Goal: Find specific page/section: Find specific page/section

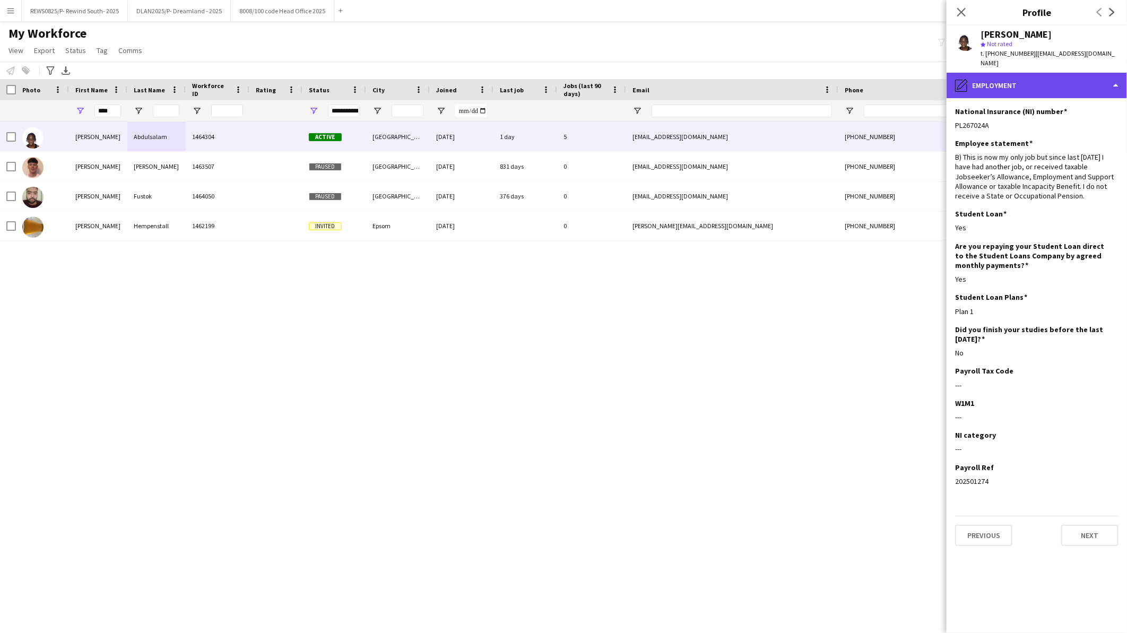
click at [1035, 73] on div "pencil4 Employment" at bounding box center [1037, 85] width 180 height 25
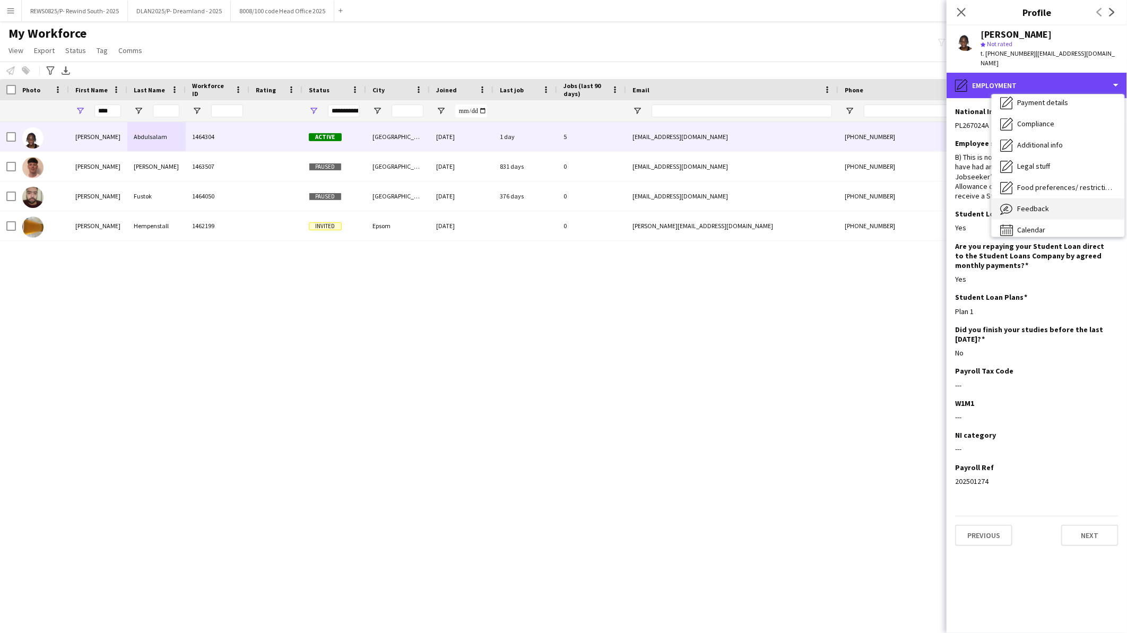
scroll to position [141, 0]
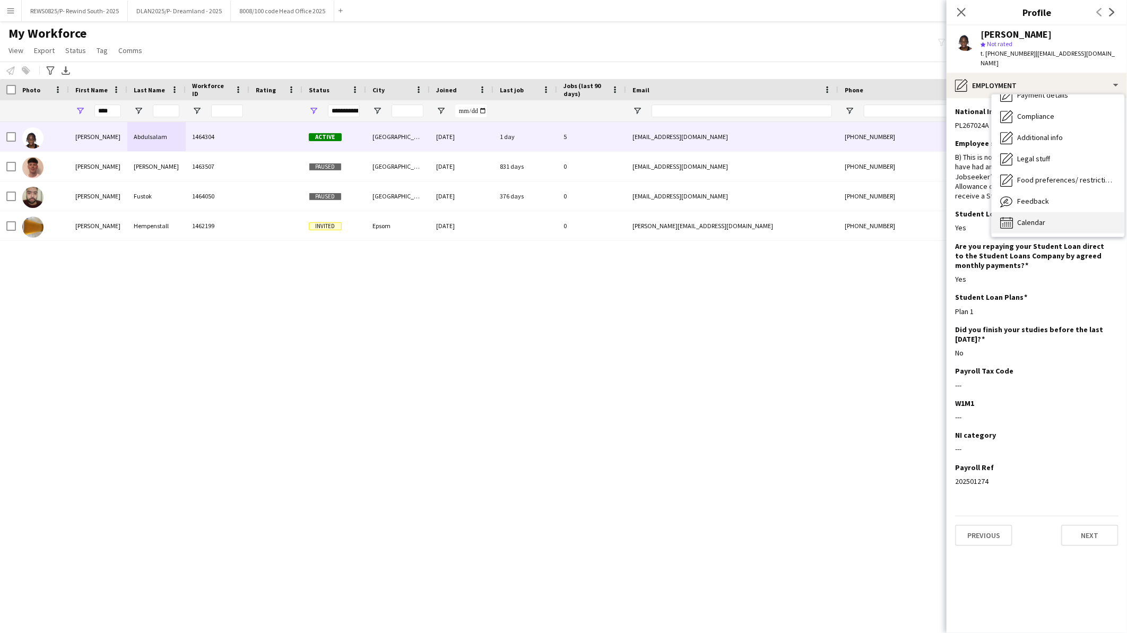
click at [1043, 218] on span "Calendar" at bounding box center [1031, 223] width 28 height 10
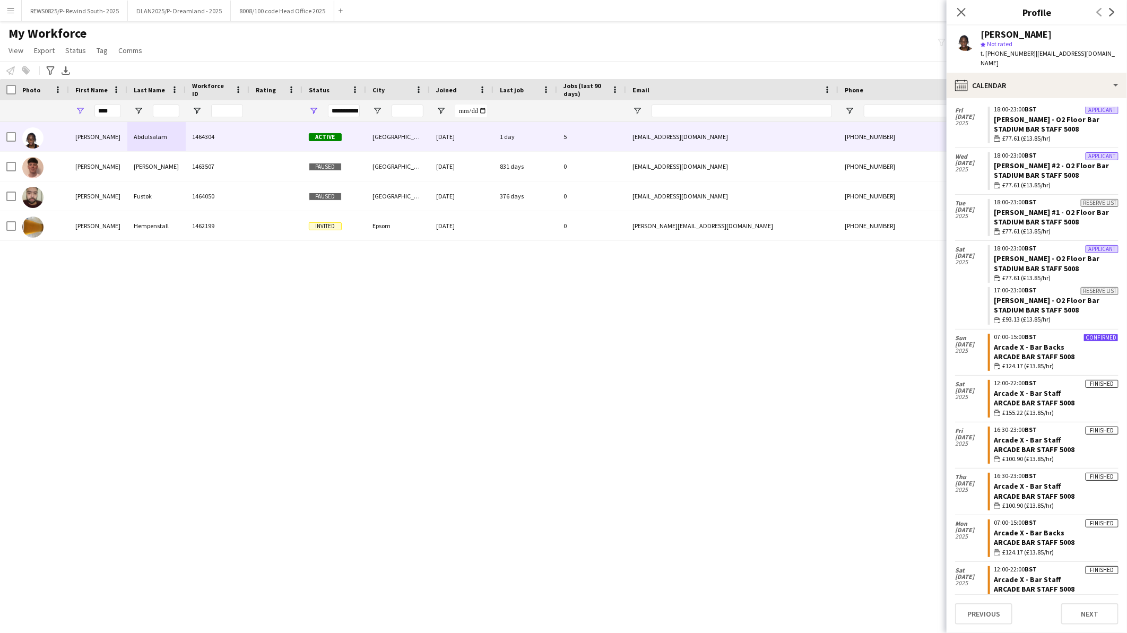
scroll to position [37, 0]
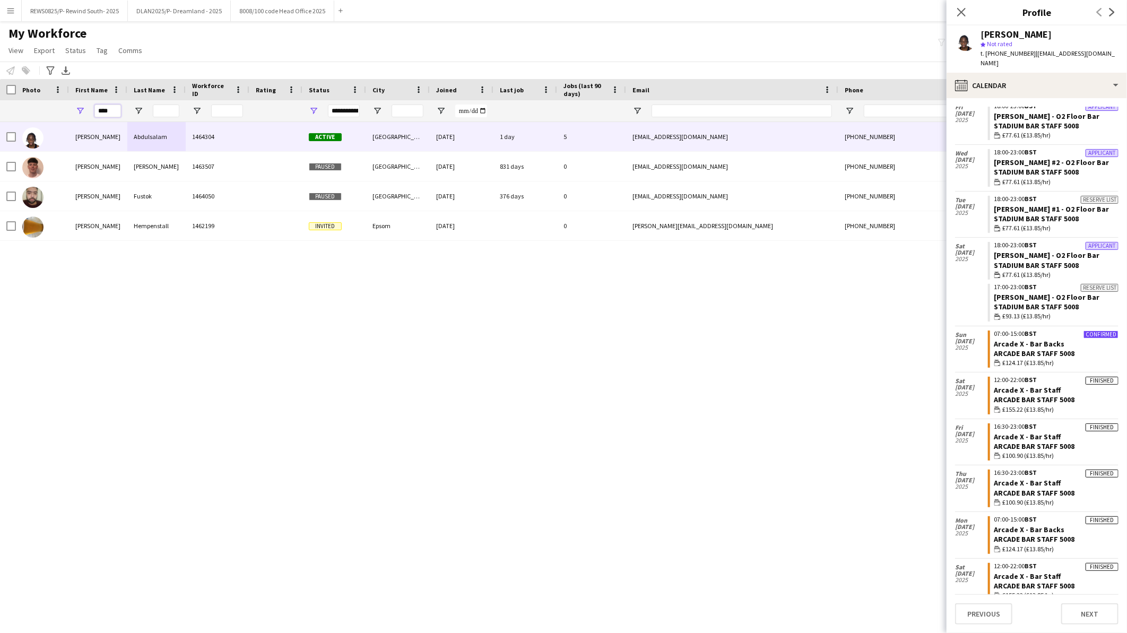
click at [117, 113] on input "****" at bounding box center [107, 111] width 27 height 13
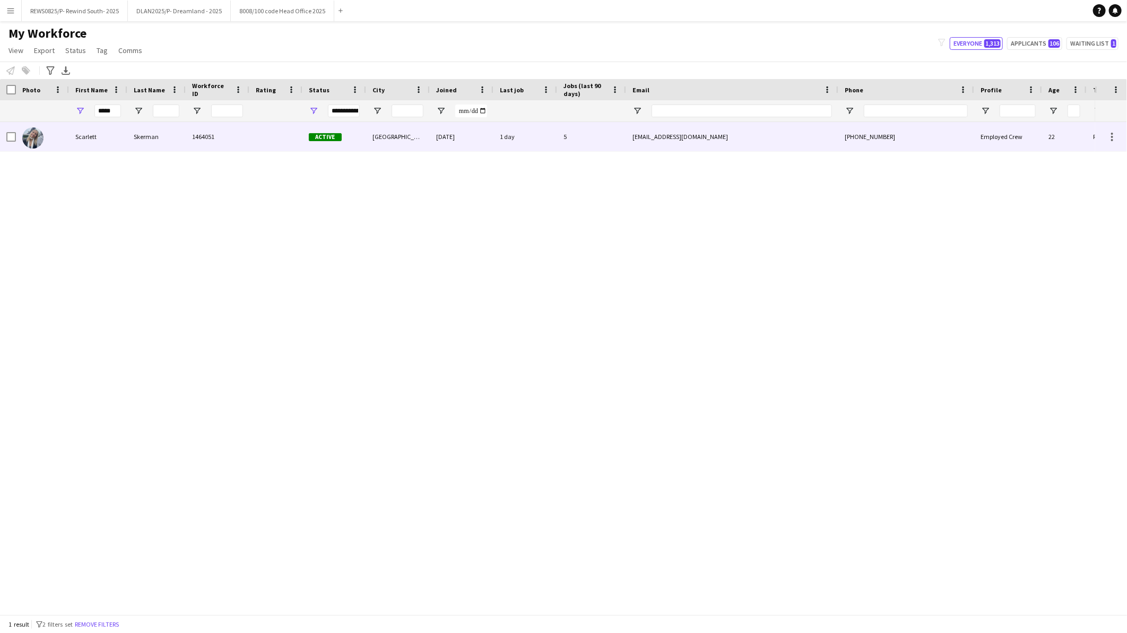
click at [163, 140] on div "Skerman" at bounding box center [156, 136] width 58 height 29
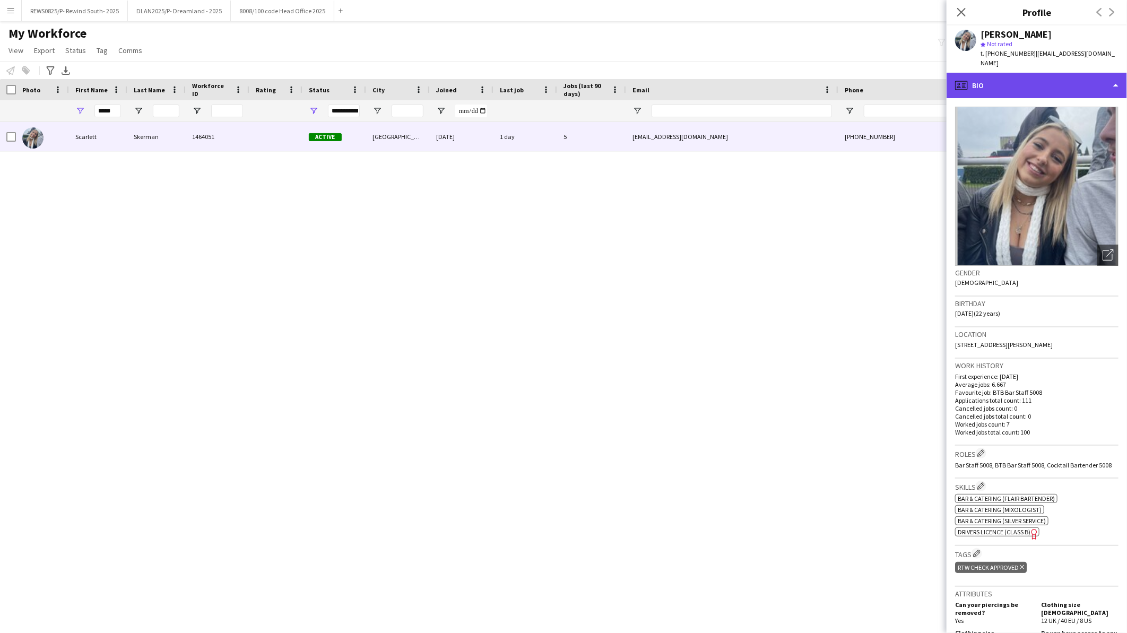
click at [1014, 87] on div "profile Bio" at bounding box center [1037, 85] width 180 height 25
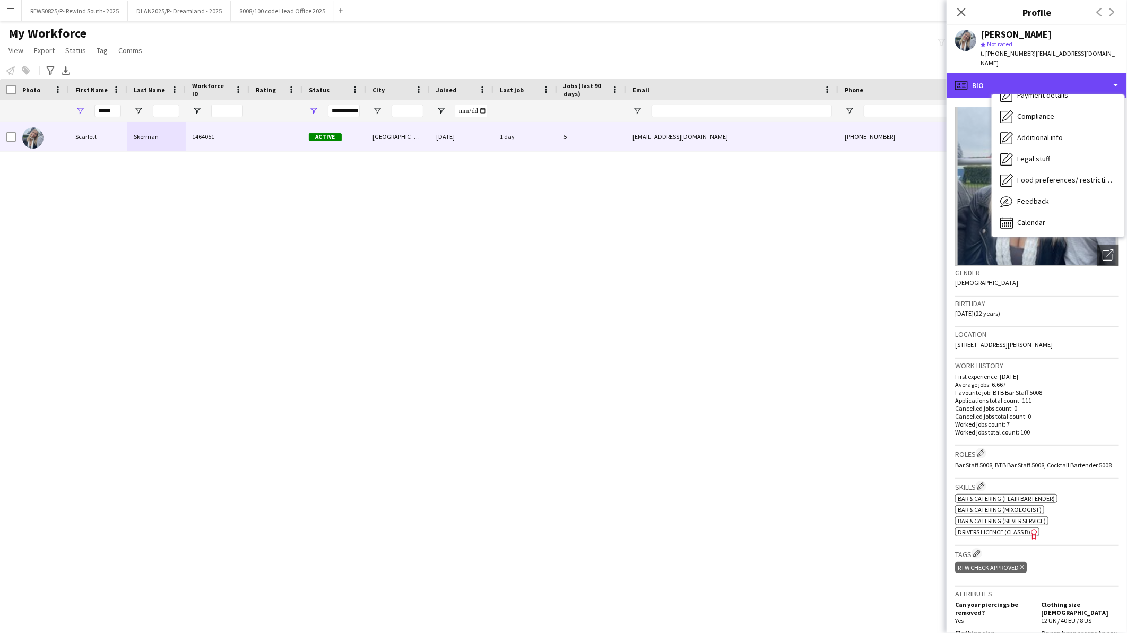
scroll to position [142, 0]
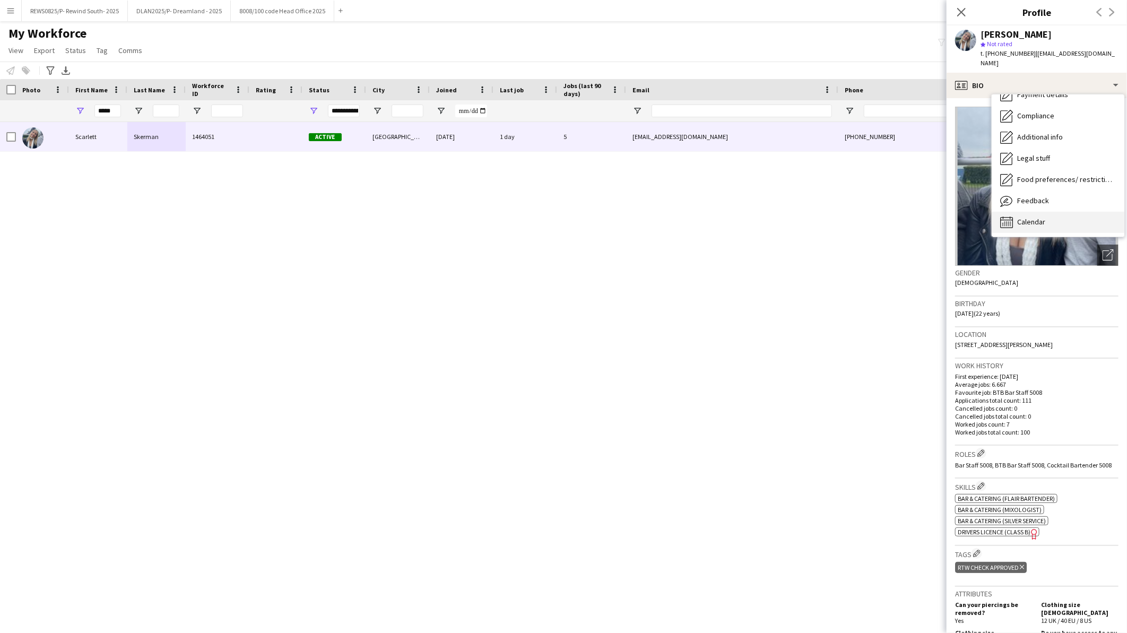
click at [1064, 227] on div "Calendar Calendar" at bounding box center [1058, 222] width 133 height 21
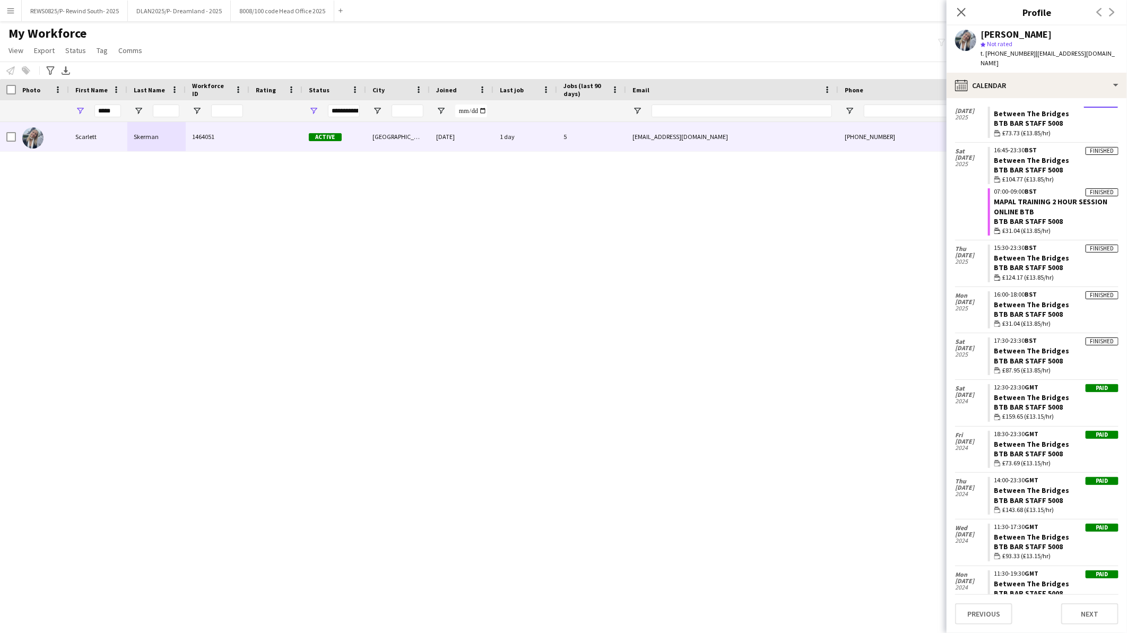
scroll to position [145, 0]
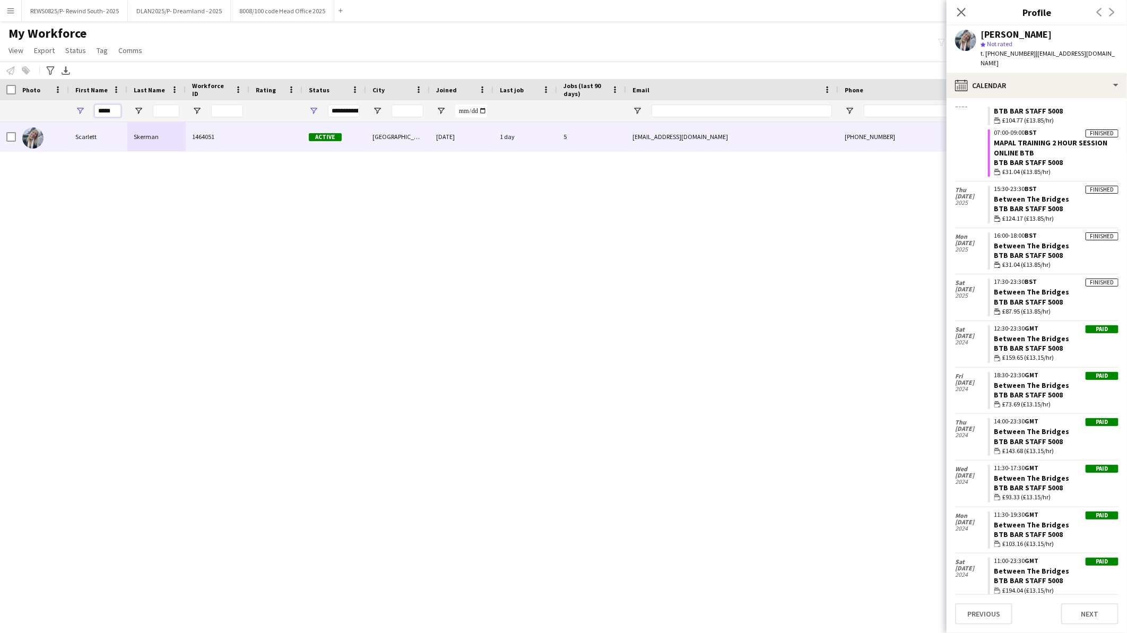
click at [113, 109] on input "*****" at bounding box center [107, 111] width 27 height 13
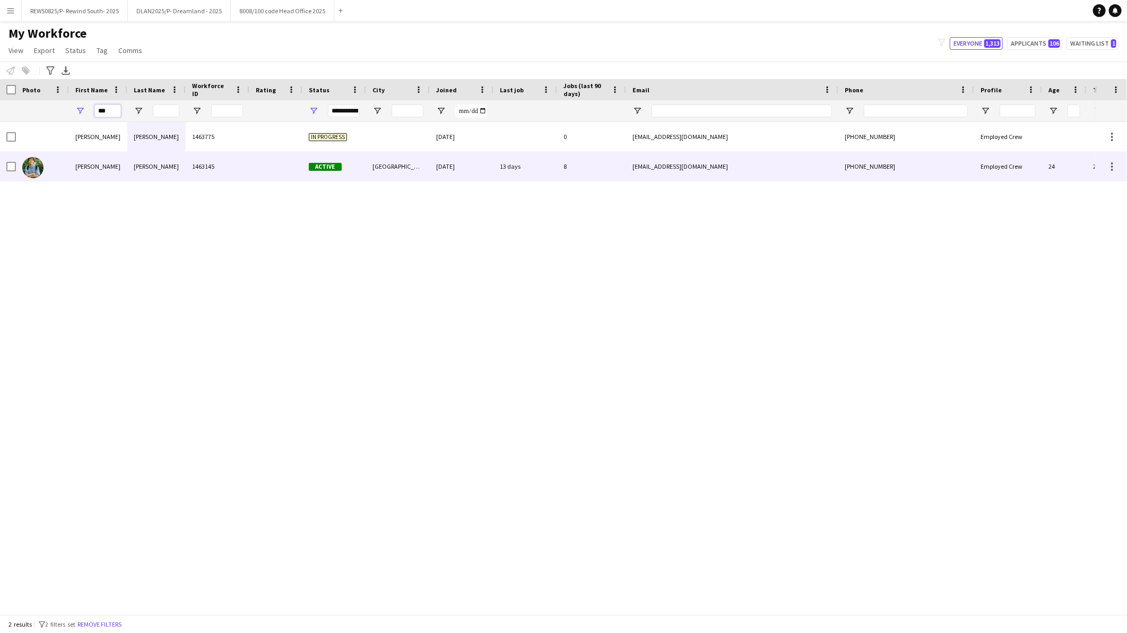
type input "***"
click at [177, 158] on div "[PERSON_NAME]" at bounding box center [156, 166] width 58 height 29
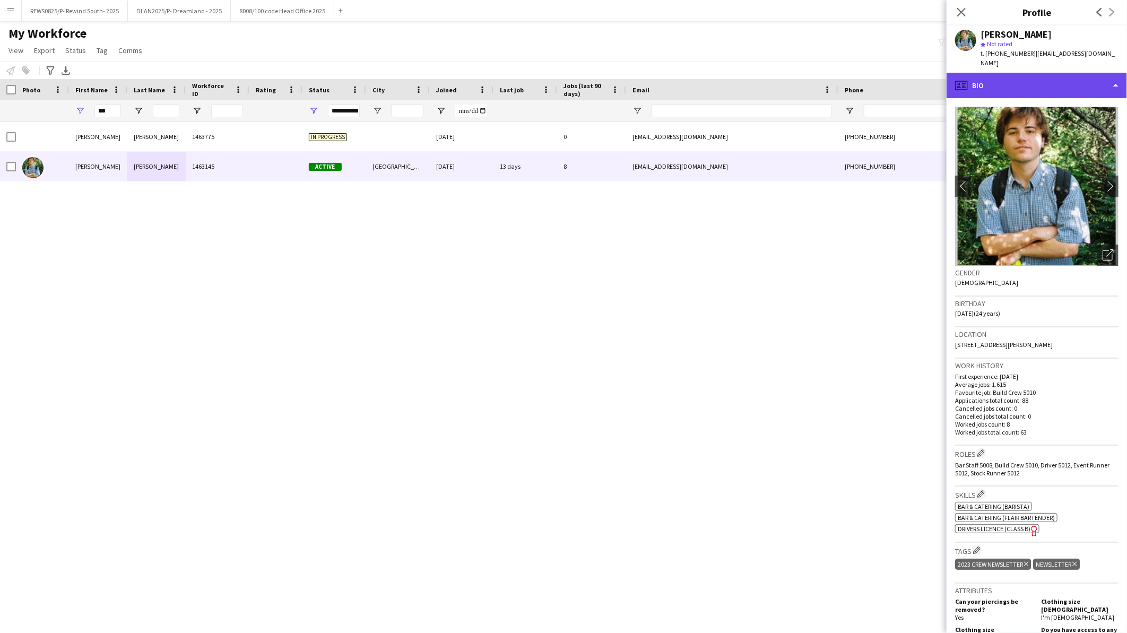
click at [1039, 73] on div "profile Bio" at bounding box center [1037, 85] width 180 height 25
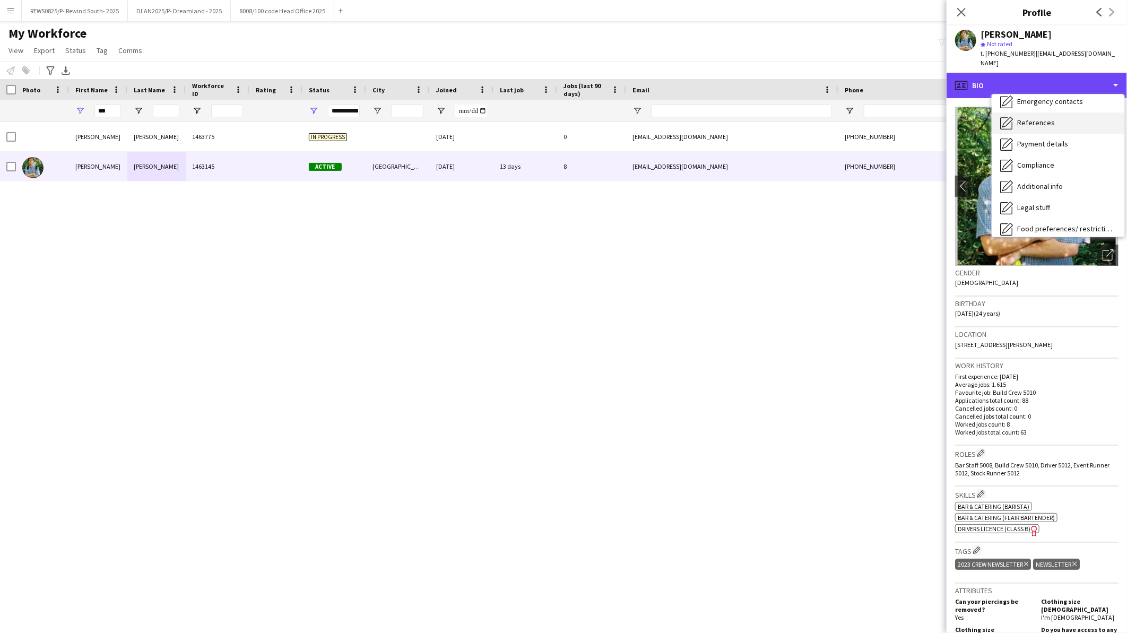
scroll to position [141, 0]
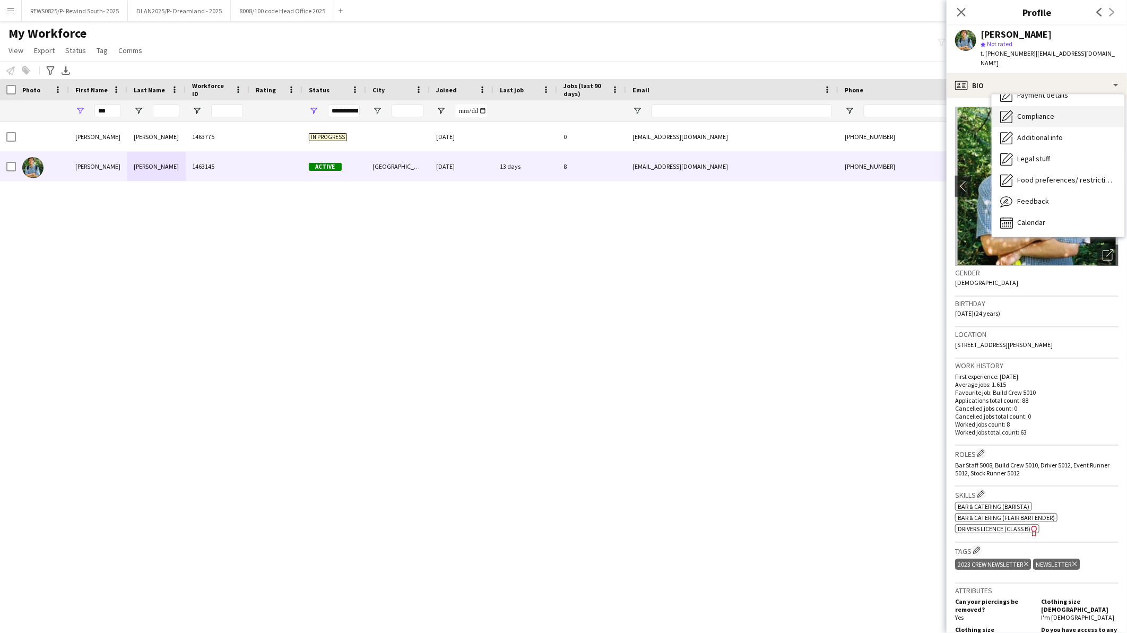
click at [1063, 110] on div "Compliance Compliance" at bounding box center [1058, 116] width 133 height 21
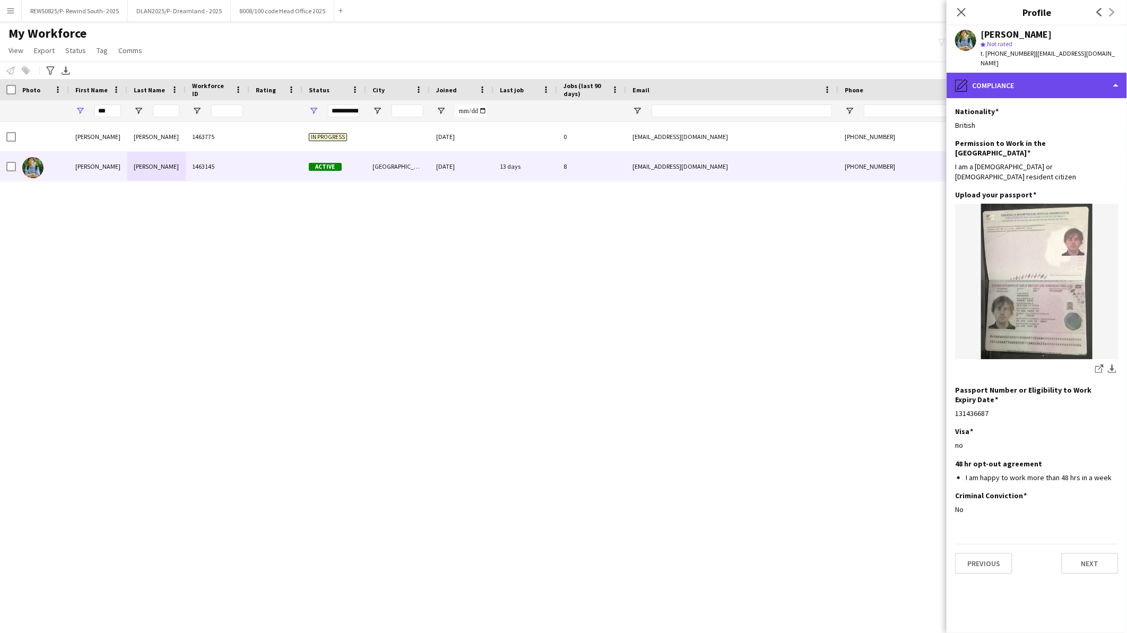
click at [1018, 80] on div "pencil4 Compliance" at bounding box center [1037, 85] width 180 height 25
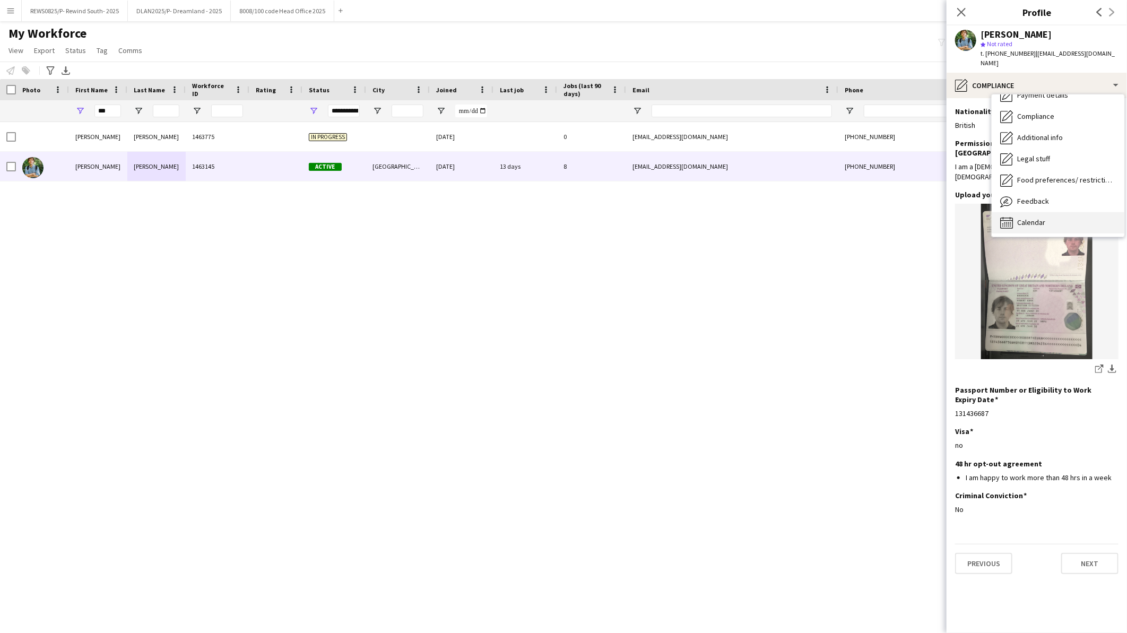
click at [1051, 219] on div "Calendar Calendar" at bounding box center [1058, 222] width 133 height 21
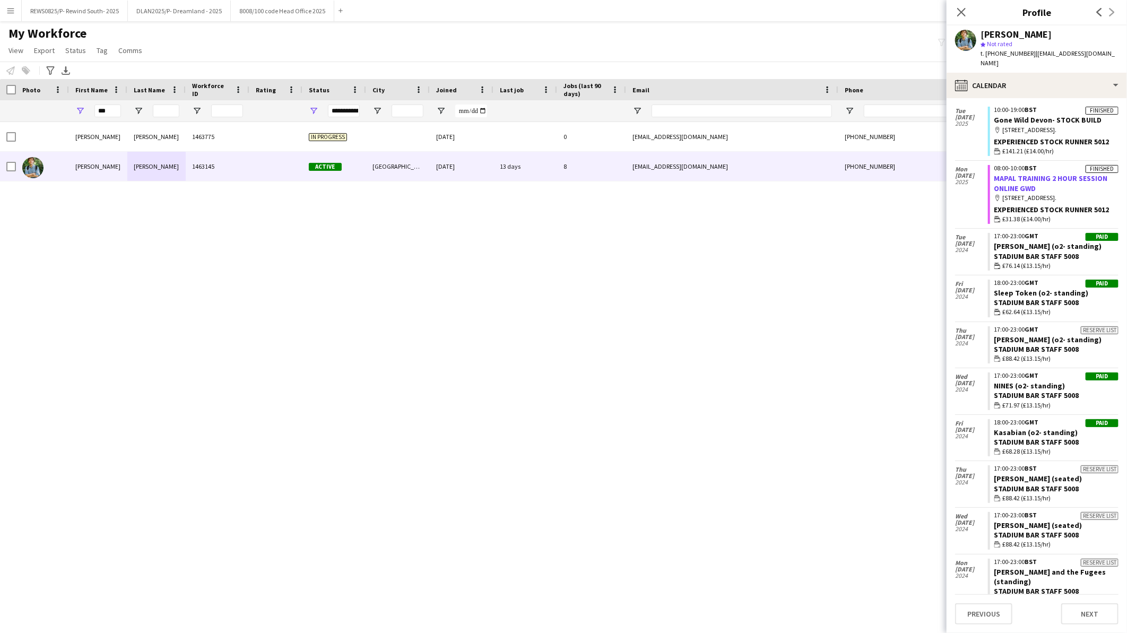
scroll to position [375, 0]
